Goal: Task Accomplishment & Management: Use online tool/utility

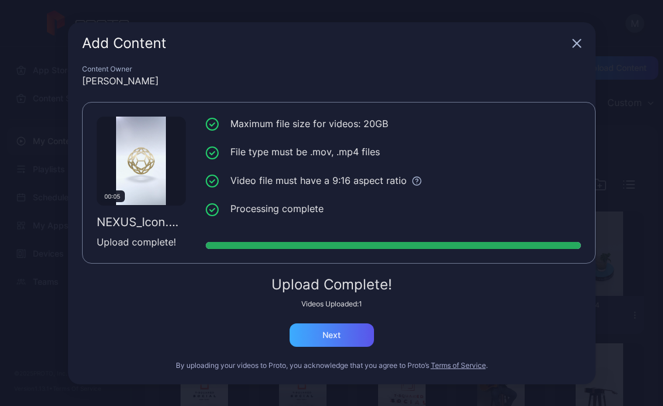
click at [344, 337] on div "Next" at bounding box center [332, 335] width 84 height 23
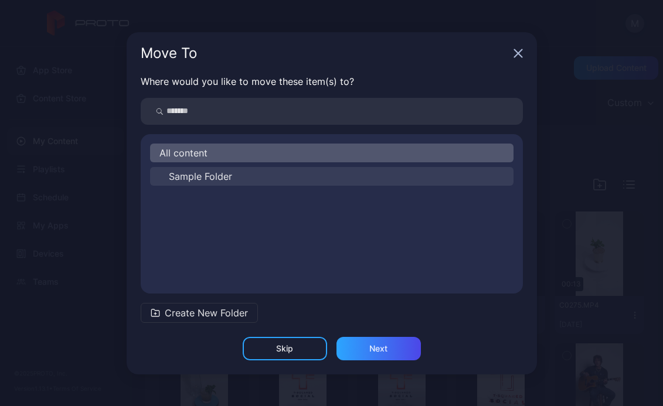
click at [192, 177] on span "Sample Folder" at bounding box center [200, 176] width 63 height 14
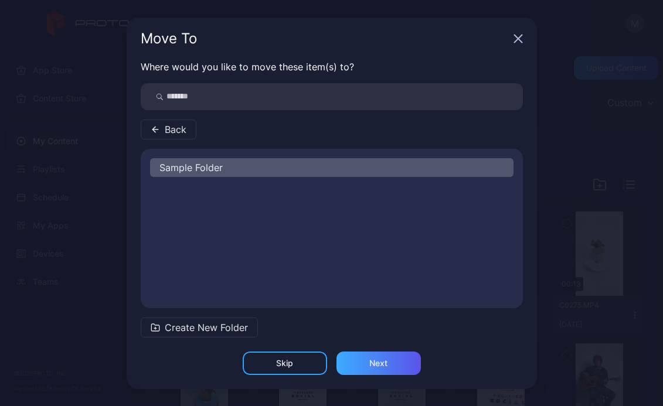
click at [365, 370] on div "Next" at bounding box center [379, 363] width 84 height 23
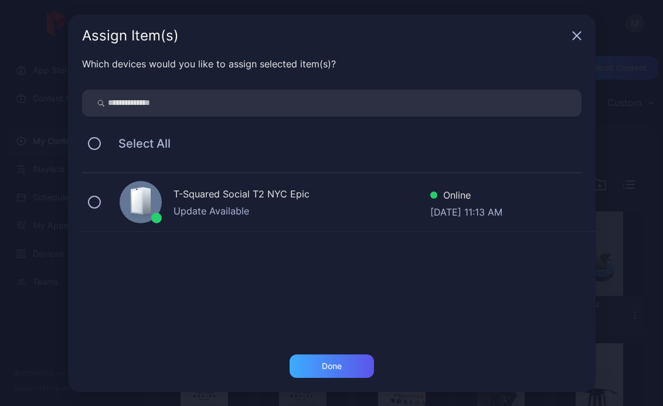
click at [308, 369] on div "Done" at bounding box center [332, 366] width 84 height 23
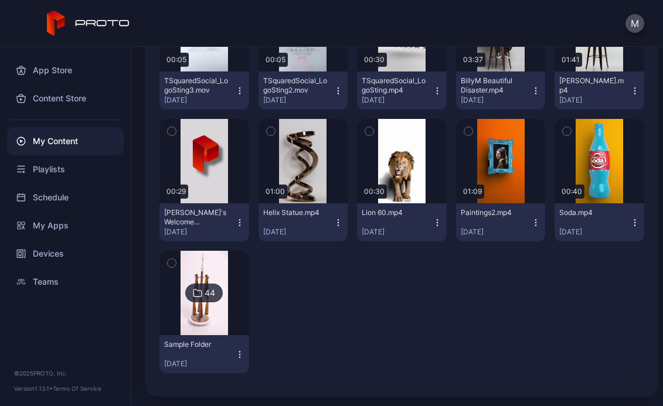
scroll to position [357, 0]
click at [203, 306] on img at bounding box center [204, 293] width 47 height 84
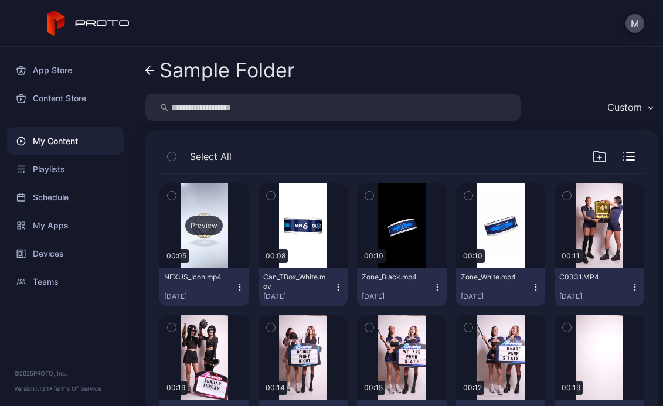
click at [212, 225] on div "Preview" at bounding box center [204, 225] width 38 height 19
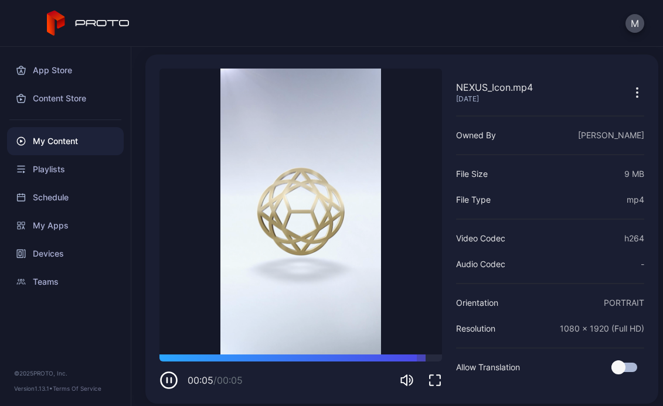
scroll to position [41, 0]
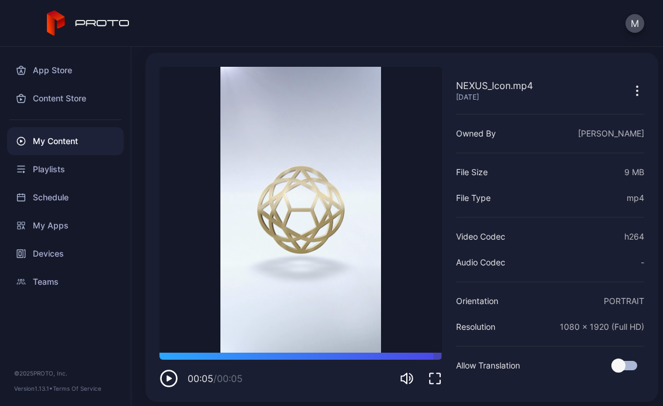
click at [630, 94] on icon "button" at bounding box center [637, 91] width 14 height 14
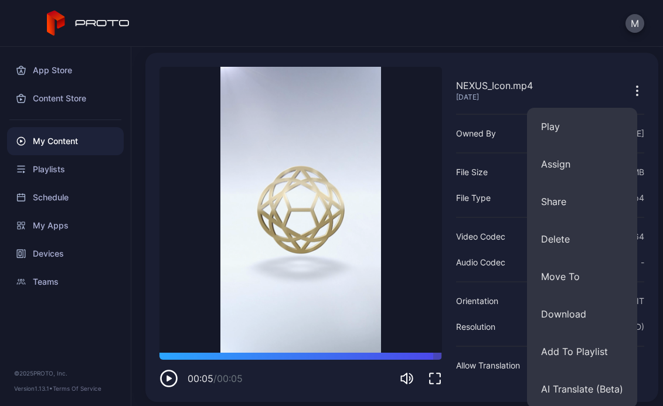
click at [545, 29] on div "M" at bounding box center [331, 23] width 663 height 47
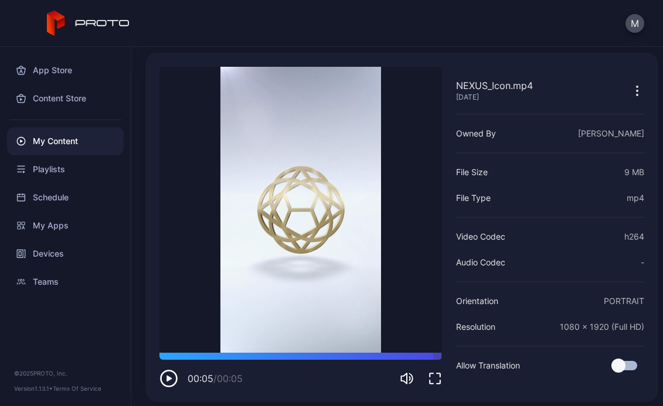
click at [630, 93] on div "NEXUS_Icon.mp4 [DATE] Sorry, your browser doesn‘t support embedded videos 00:05…" at bounding box center [401, 227] width 513 height 349
click at [630, 93] on icon "button" at bounding box center [637, 91] width 14 height 14
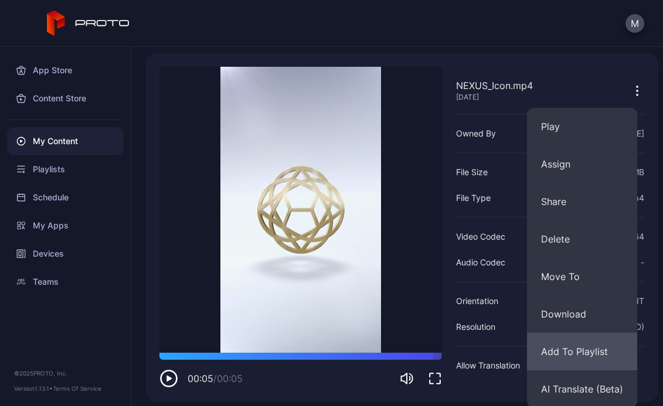
click at [567, 341] on button "Add To Playlist" at bounding box center [582, 352] width 110 height 38
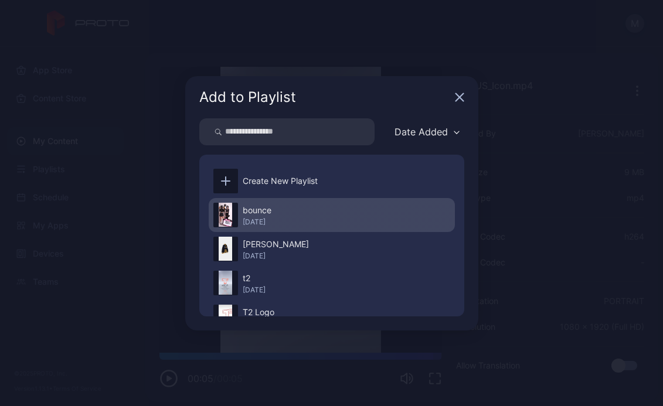
click at [262, 220] on div "[DATE]" at bounding box center [257, 222] width 29 height 9
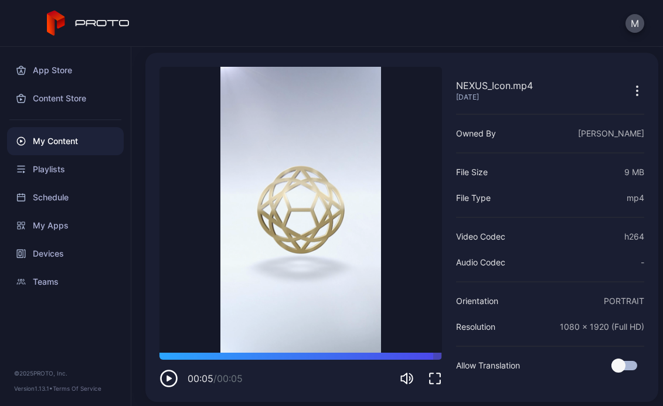
click at [117, 356] on div "App Store Content Store My Content Playlists Schedule My Apps Devices Teams © 2…" at bounding box center [65, 226] width 131 height 359
click at [64, 140] on div "My Content" at bounding box center [65, 141] width 117 height 28
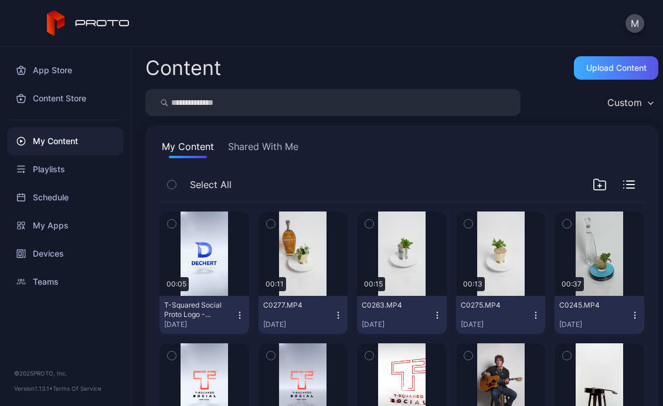
click at [587, 73] on div "Upload Content" at bounding box center [616, 67] width 84 height 23
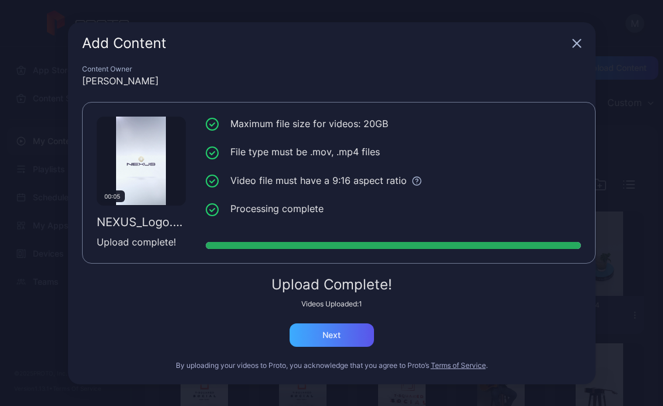
click at [324, 332] on div "Next" at bounding box center [332, 335] width 18 height 9
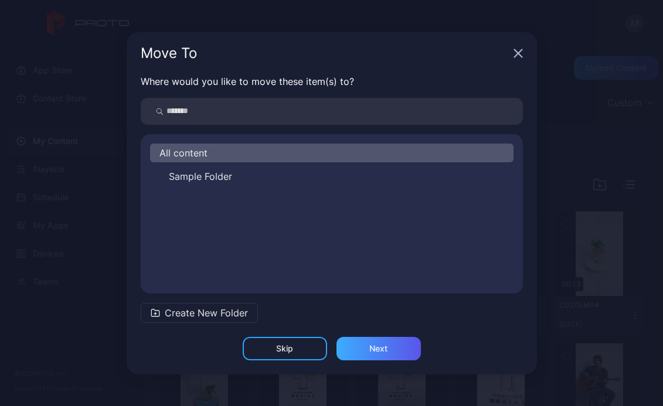
click at [376, 348] on div "Next" at bounding box center [378, 348] width 18 height 9
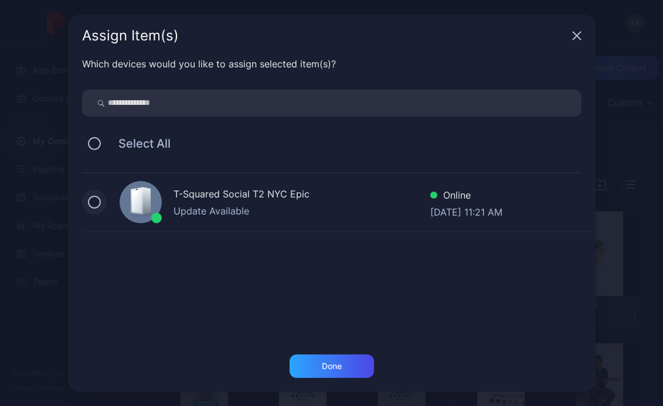
click at [93, 203] on button at bounding box center [94, 202] width 13 height 13
click at [310, 363] on div "Done" at bounding box center [332, 366] width 84 height 23
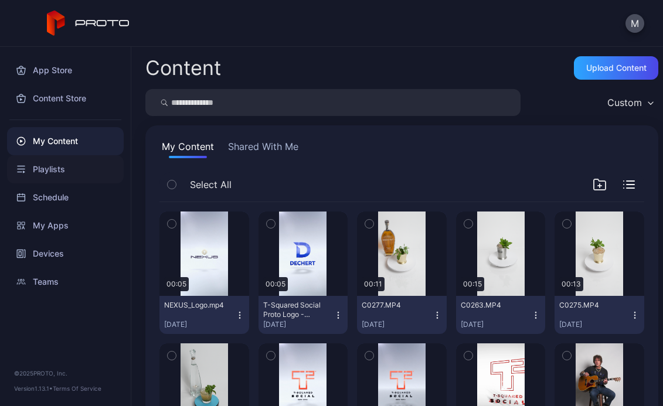
click at [50, 174] on div "Playlists" at bounding box center [65, 169] width 117 height 28
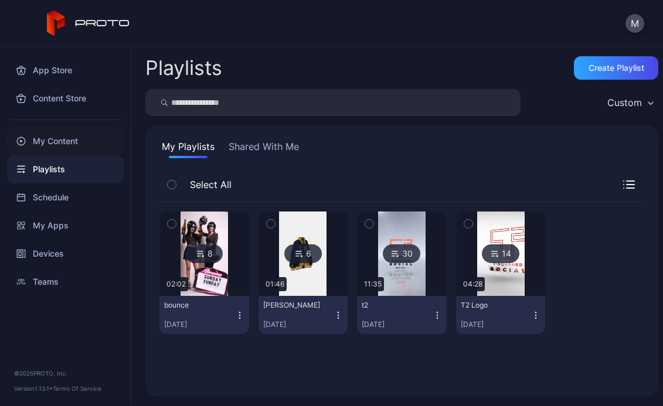
click at [67, 142] on div "My Content" at bounding box center [65, 141] width 117 height 28
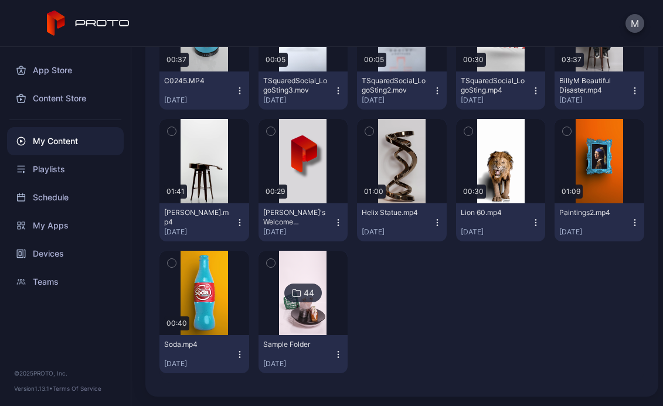
scroll to position [357, 0]
click at [307, 284] on div "44" at bounding box center [303, 293] width 38 height 19
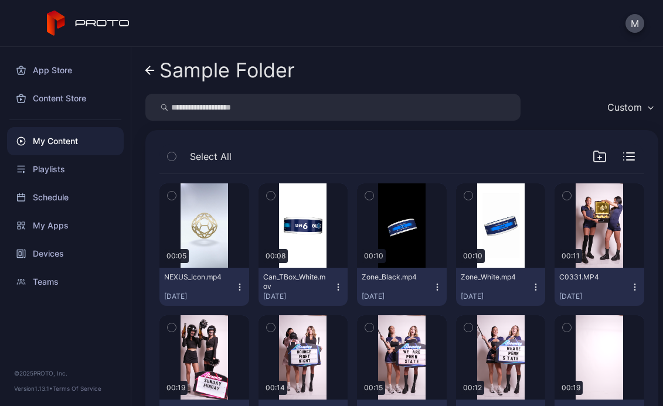
click at [236, 289] on icon "button" at bounding box center [239, 287] width 9 height 9
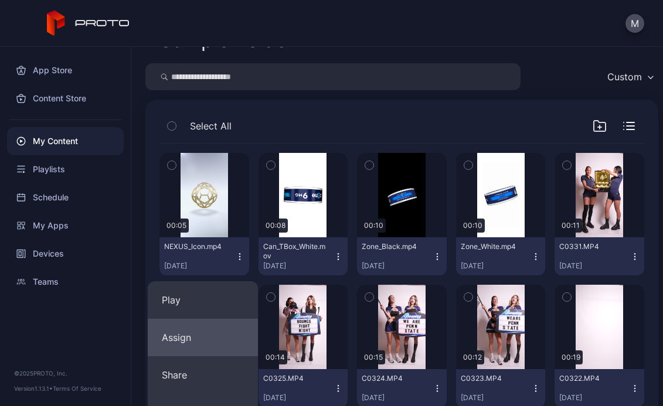
scroll to position [36, 0]
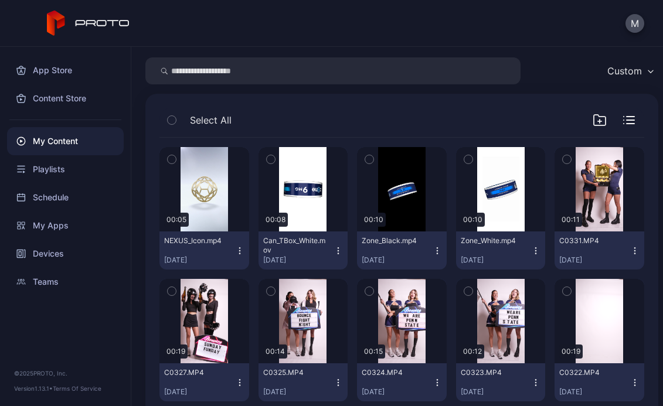
click at [75, 140] on div "My Content" at bounding box center [65, 141] width 117 height 28
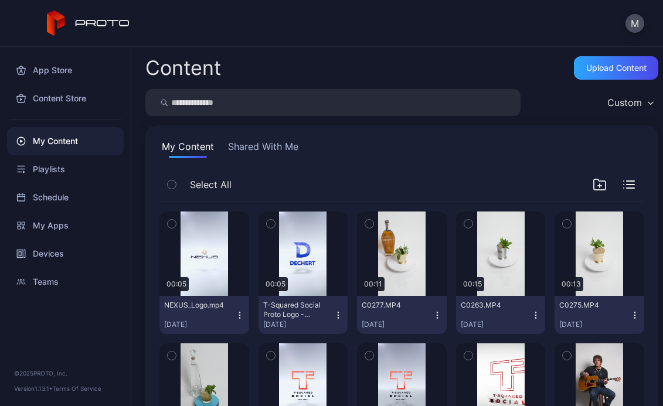
click at [235, 311] on icon "button" at bounding box center [239, 315] width 9 height 9
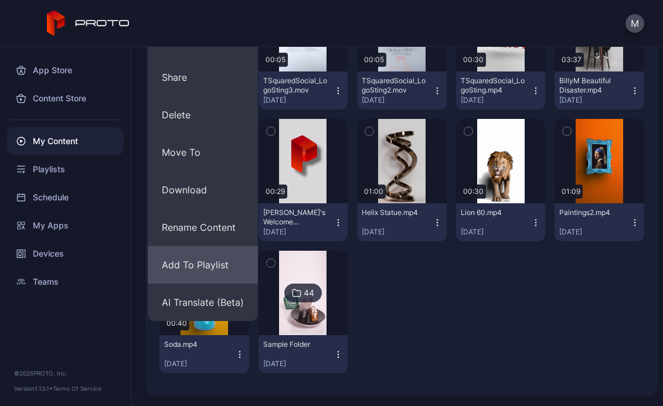
scroll to position [357, 0]
click at [202, 271] on button "Add To Playlist" at bounding box center [203, 265] width 110 height 38
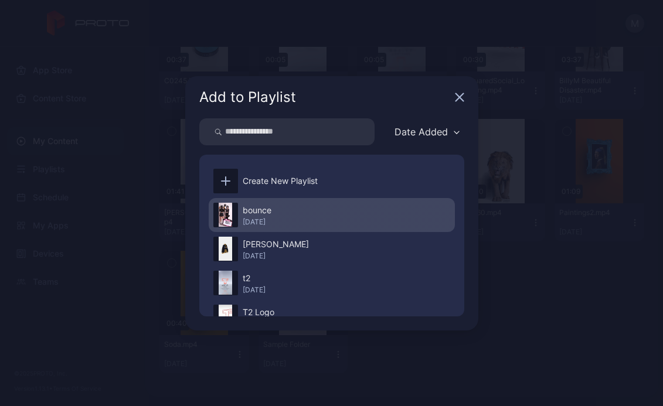
click at [272, 209] on div "bounce" at bounding box center [257, 210] width 29 height 14
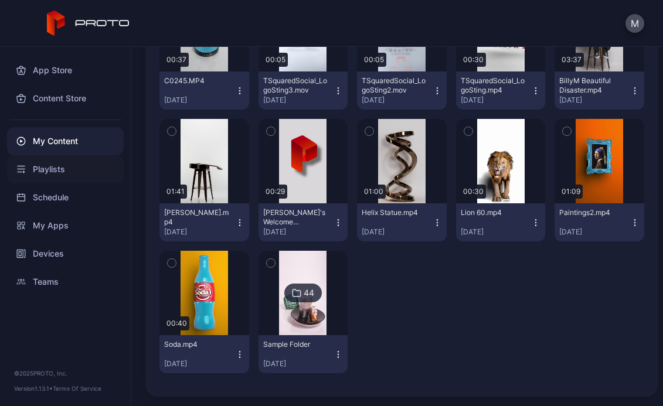
click at [42, 167] on div "Playlists" at bounding box center [65, 169] width 117 height 28
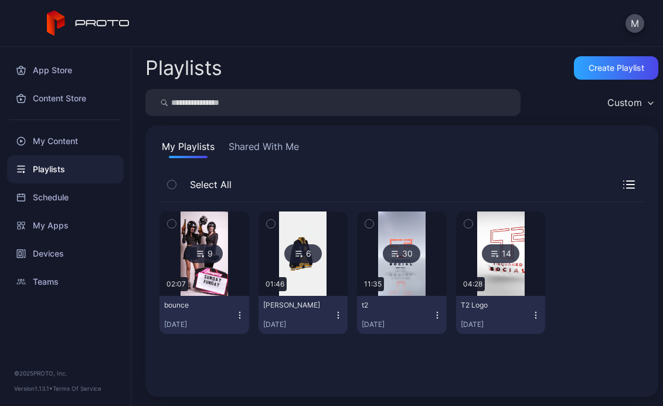
click at [212, 273] on img at bounding box center [204, 254] width 47 height 84
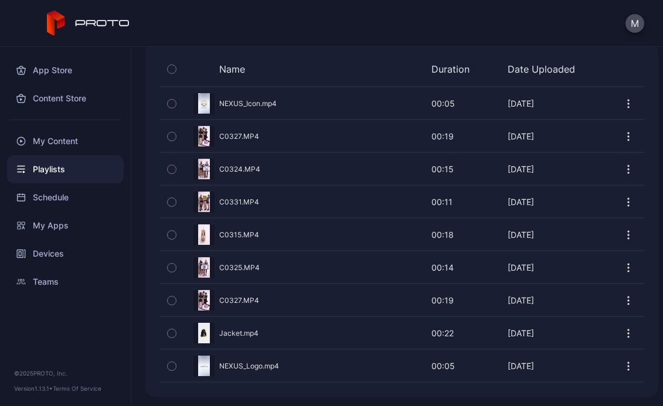
scroll to position [264, 0]
click at [170, 368] on icon "button" at bounding box center [172, 366] width 8 height 13
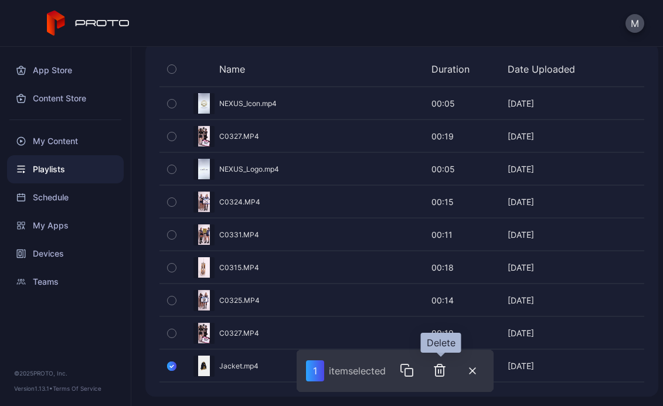
click at [439, 374] on icon "button" at bounding box center [439, 372] width 0 height 4
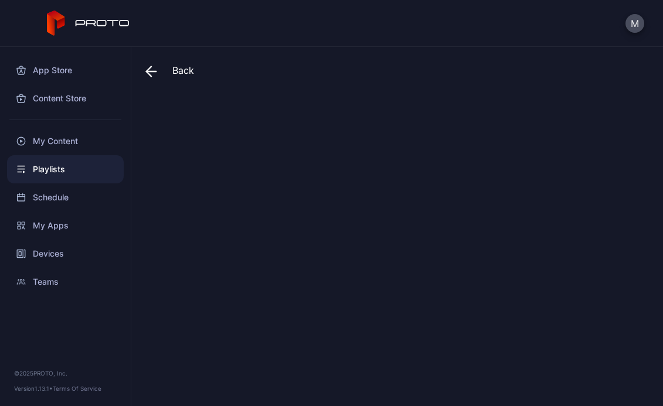
scroll to position [0, 0]
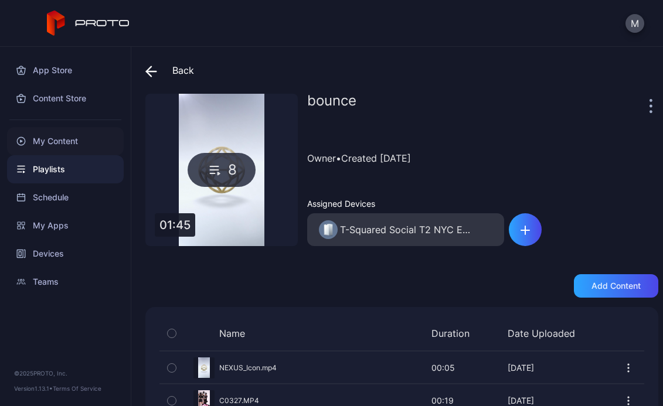
click at [44, 141] on div "My Content" at bounding box center [65, 141] width 117 height 28
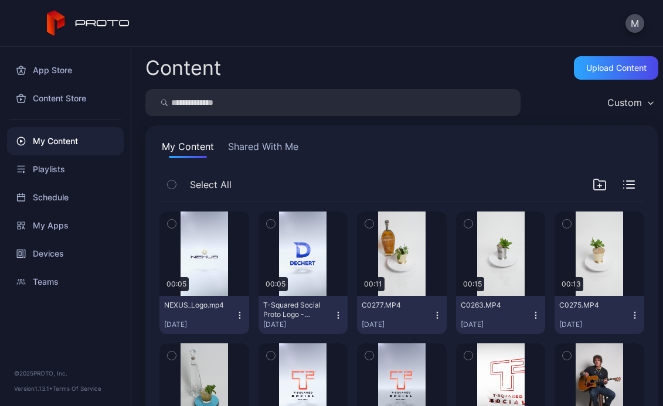
click at [235, 316] on icon "button" at bounding box center [239, 315] width 9 height 9
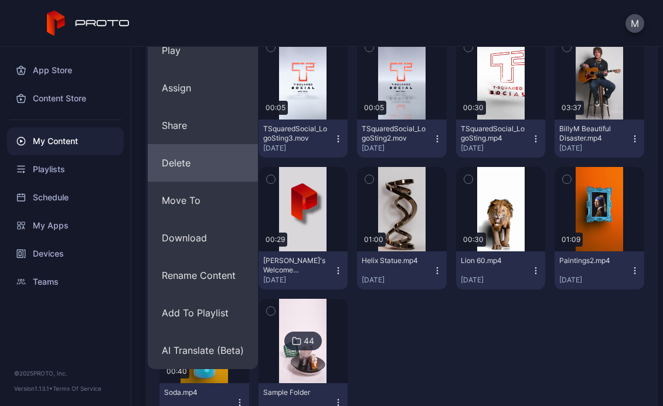
scroll to position [310, 0]
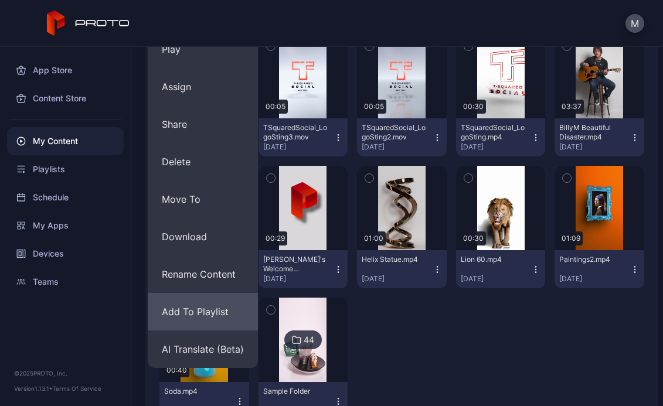
click at [177, 309] on button "Add To Playlist" at bounding box center [203, 312] width 110 height 38
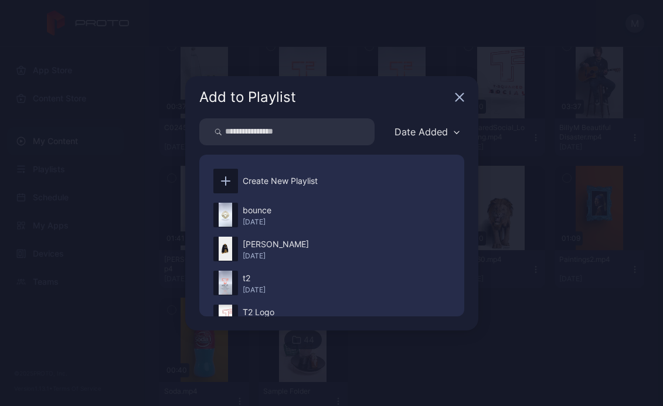
click at [462, 97] on icon "button" at bounding box center [459, 97] width 9 height 9
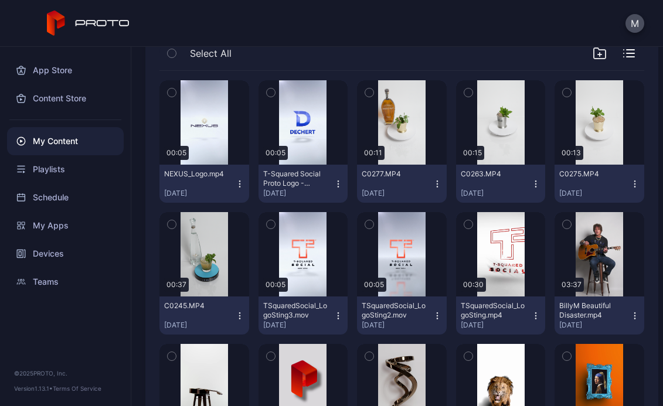
scroll to position [127, 0]
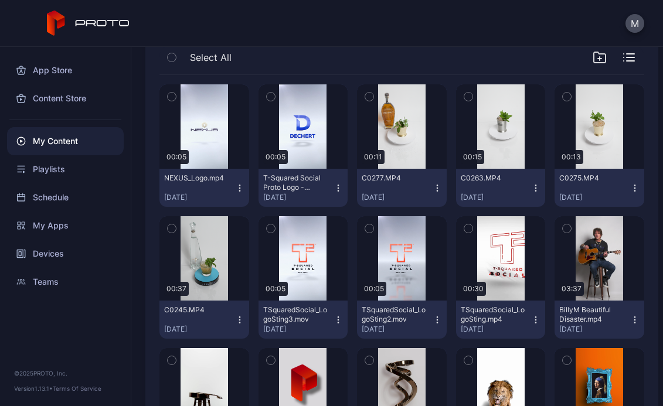
click at [240, 188] on icon "button" at bounding box center [239, 188] width 9 height 9
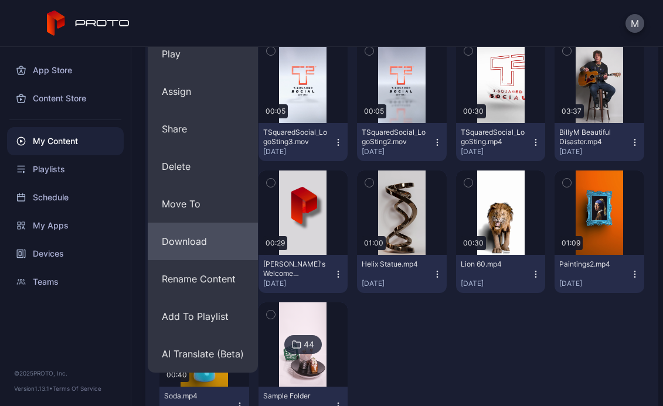
scroll to position [306, 0]
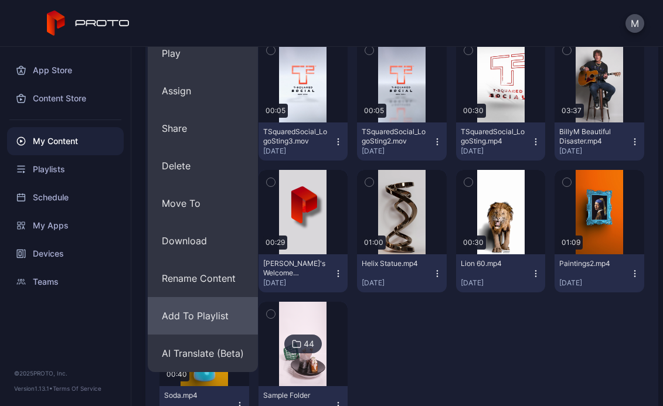
click at [198, 317] on button "Add To Playlist" at bounding box center [203, 316] width 110 height 38
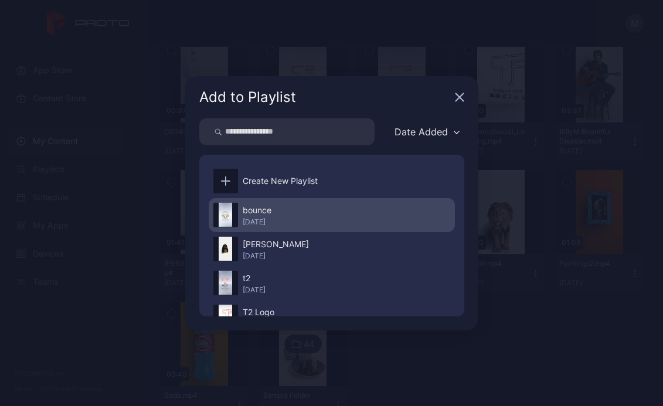
click at [289, 211] on div "bounce [DATE]" at bounding box center [332, 215] width 246 height 34
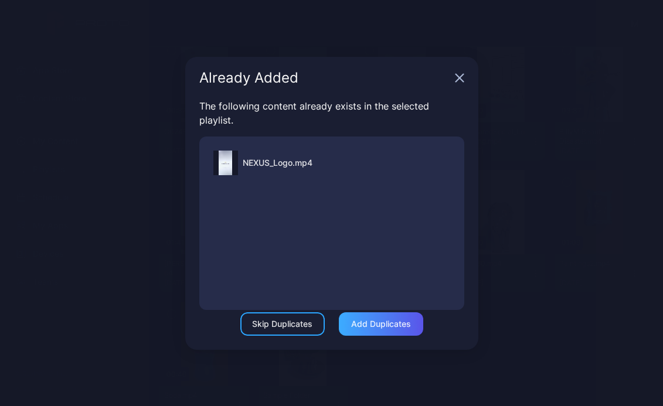
click at [380, 324] on div "Add Duplicates" at bounding box center [381, 324] width 60 height 9
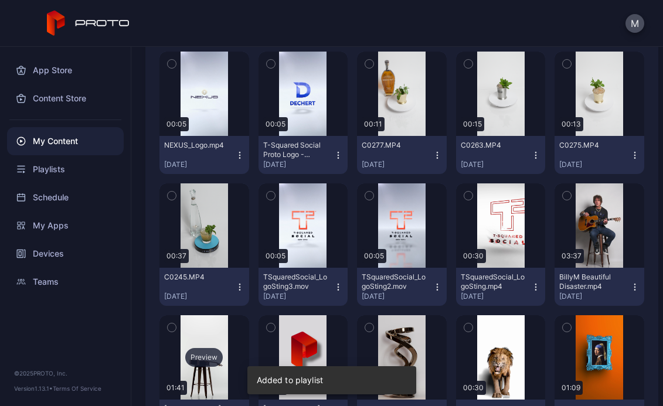
scroll to position [155, 0]
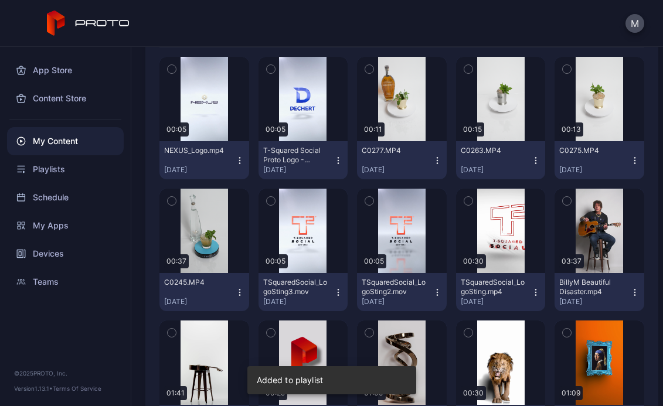
click at [235, 158] on icon "button" at bounding box center [239, 160] width 9 height 9
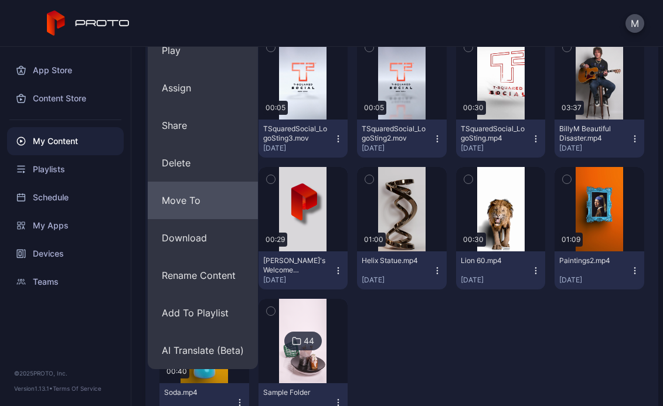
scroll to position [308, 0]
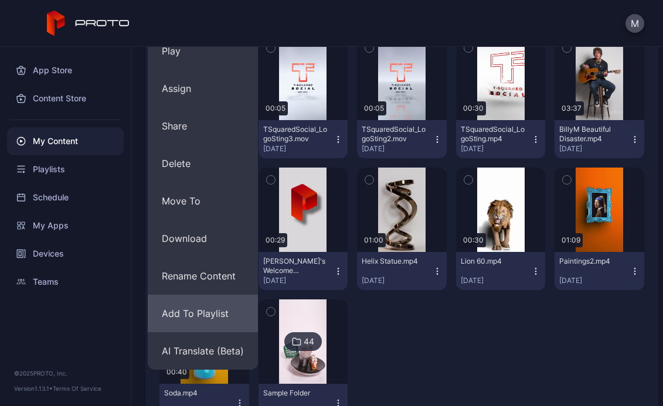
click at [194, 314] on button "Add To Playlist" at bounding box center [203, 314] width 110 height 38
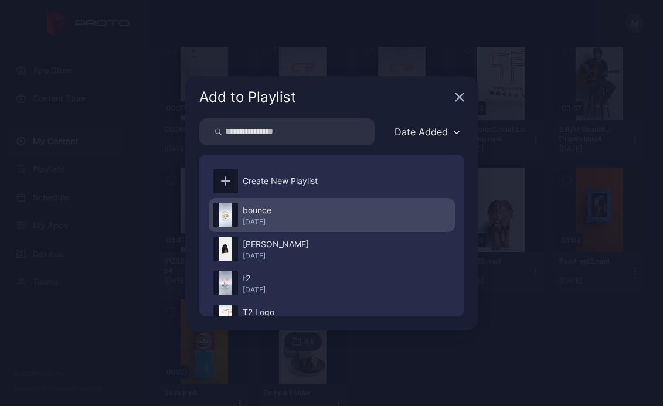
click at [272, 218] on div "[DATE]" at bounding box center [257, 222] width 29 height 9
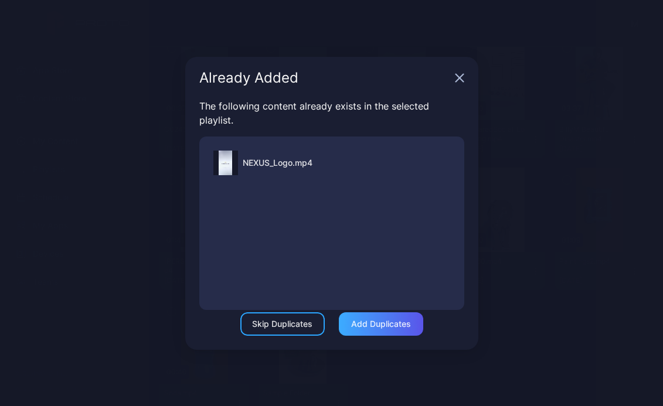
click at [374, 320] on div "Add Duplicates" at bounding box center [381, 324] width 60 height 9
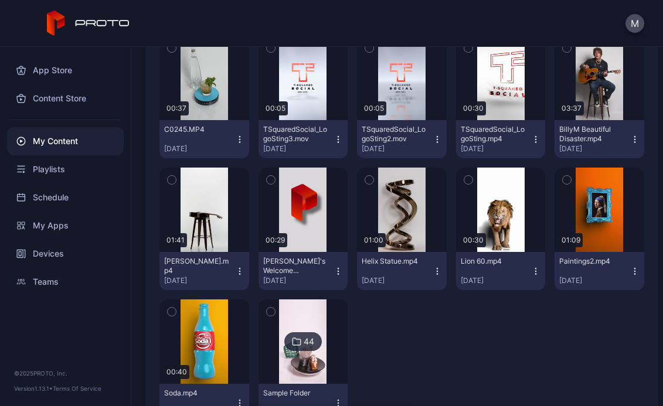
click at [301, 315] on img at bounding box center [302, 342] width 47 height 84
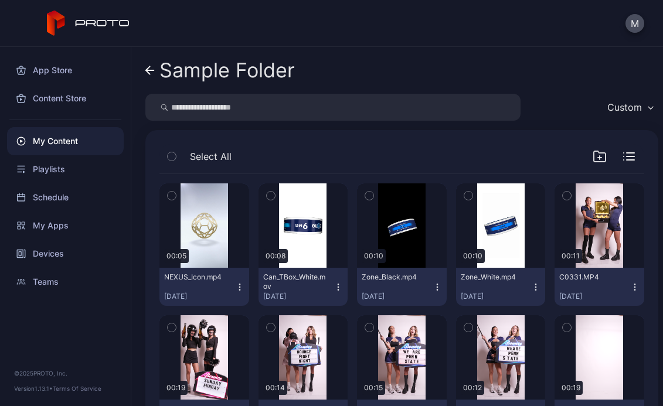
click at [236, 291] on icon "button" at bounding box center [239, 287] width 9 height 9
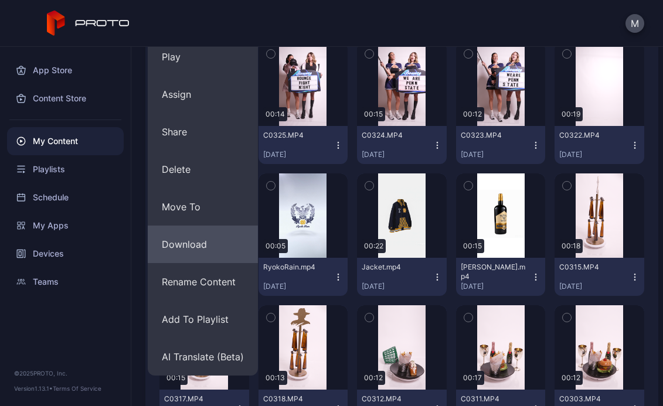
scroll to position [284, 0]
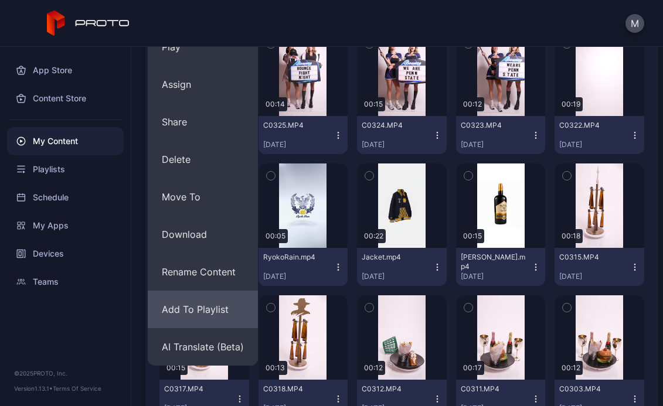
click at [206, 306] on button "Add To Playlist" at bounding box center [203, 310] width 110 height 38
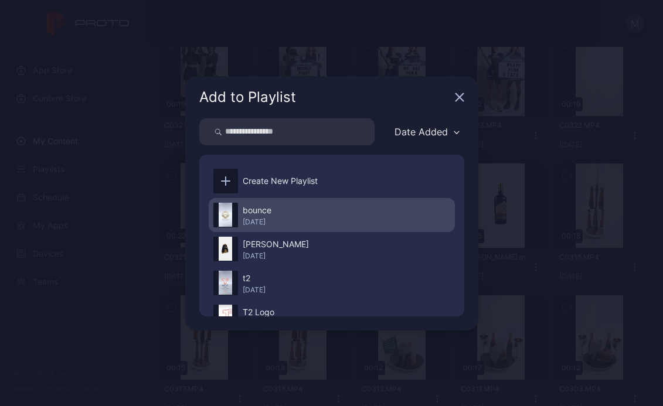
click at [277, 202] on div "bounce [DATE]" at bounding box center [332, 215] width 246 height 34
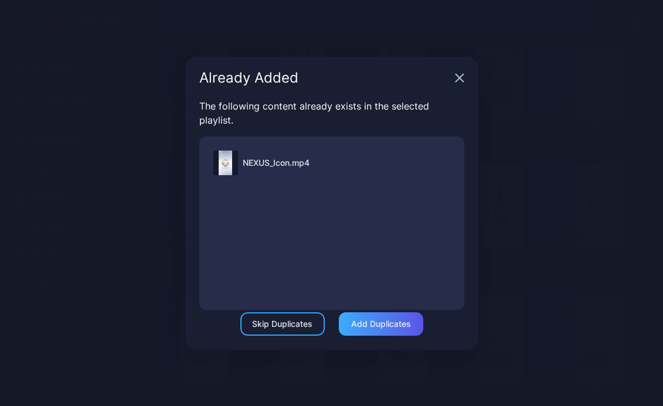
click at [389, 328] on div "Add Duplicates" at bounding box center [381, 324] width 60 height 9
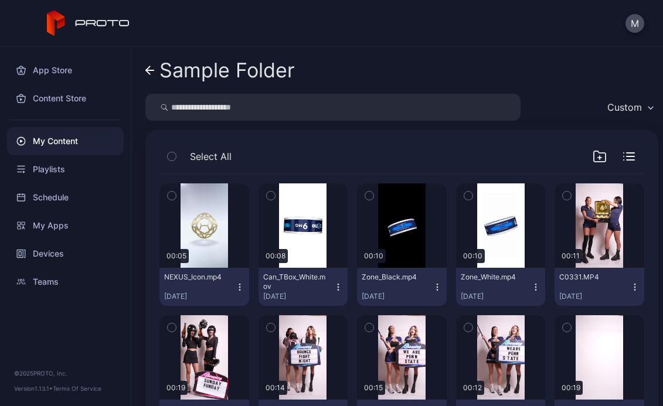
scroll to position [0, 0]
click at [237, 292] on button "NEXUS_Icon.mp4 [DATE]" at bounding box center [204, 287] width 90 height 38
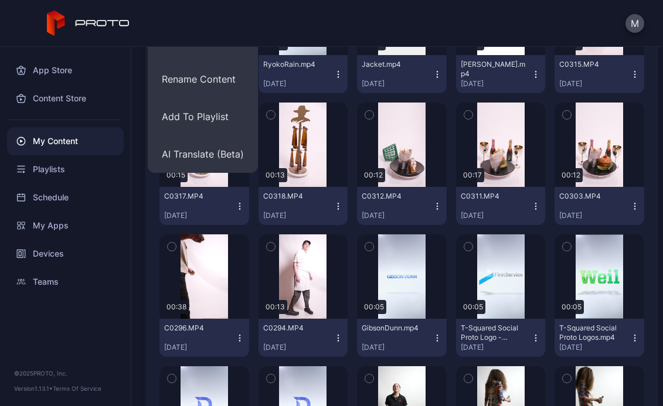
scroll to position [373, 0]
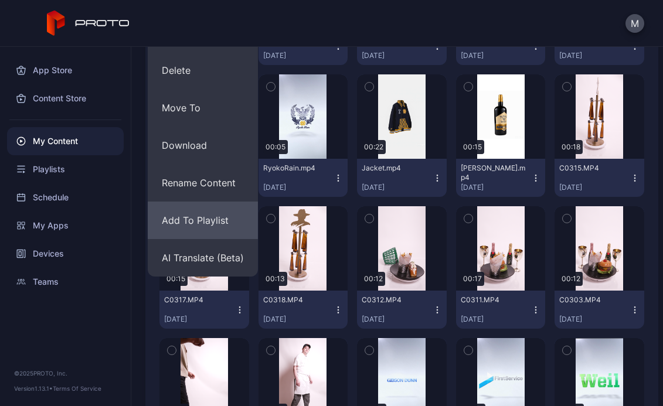
click at [202, 223] on button "Add To Playlist" at bounding box center [203, 221] width 110 height 38
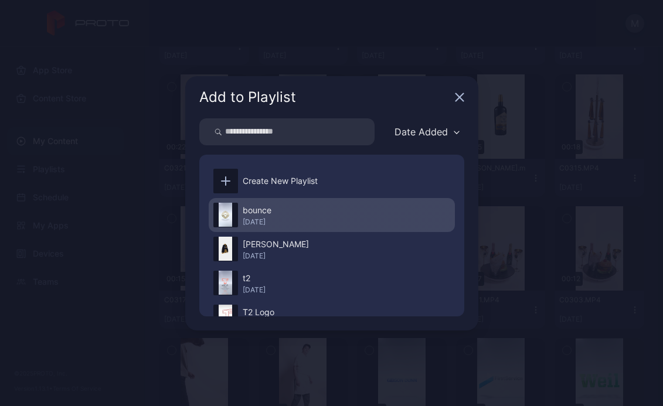
click at [288, 212] on div "bounce [DATE]" at bounding box center [332, 215] width 246 height 34
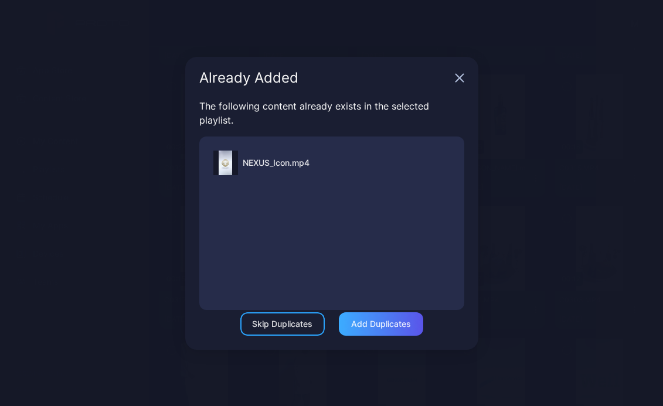
click at [374, 321] on div "Add Duplicates" at bounding box center [381, 324] width 60 height 9
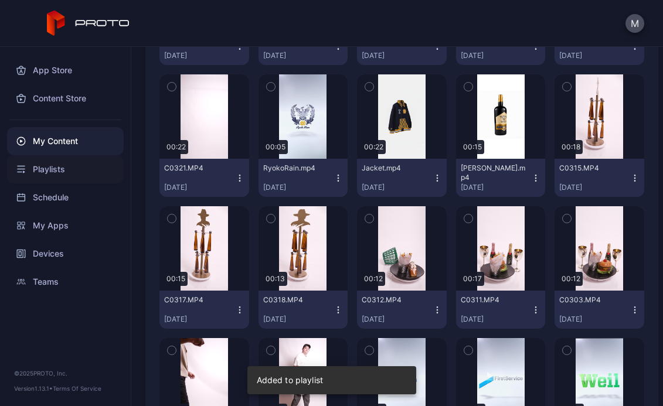
click at [45, 167] on div "Playlists" at bounding box center [65, 169] width 117 height 28
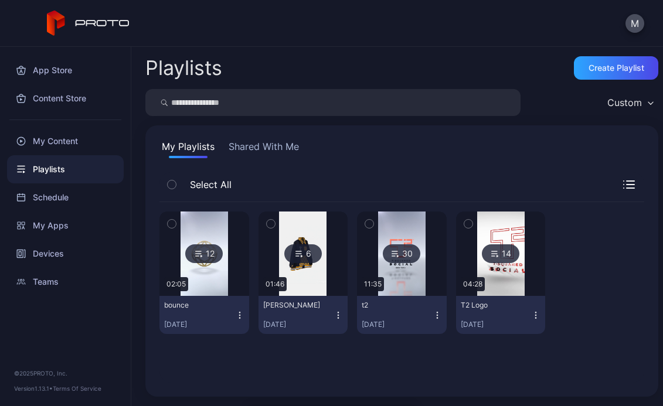
click at [218, 245] on img at bounding box center [204, 254] width 47 height 84
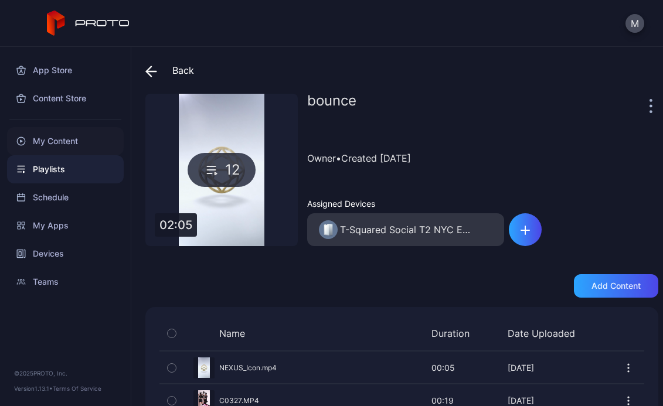
click at [49, 147] on div "My Content" at bounding box center [65, 141] width 117 height 28
